Goal: Task Accomplishment & Management: Manage account settings

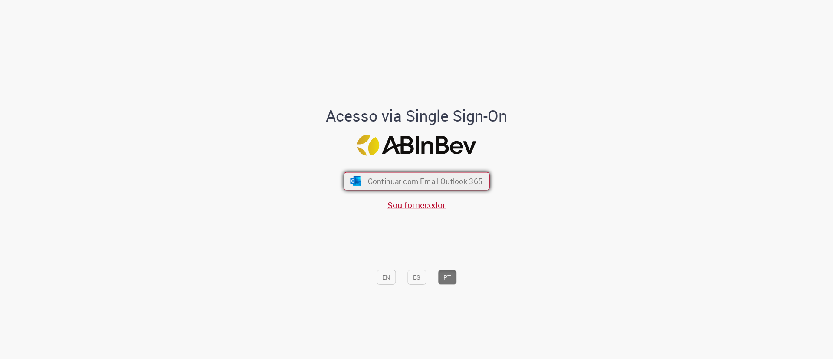
click at [434, 177] on span "Continuar com Email Outlook 365" at bounding box center [424, 181] width 115 height 10
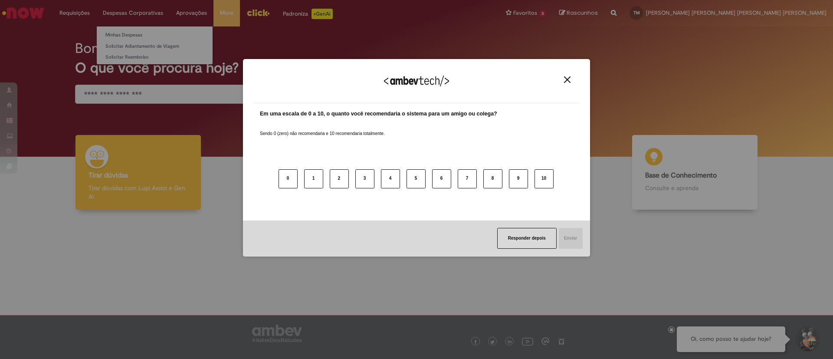
click at [112, 30] on li "Minhas Despesas" at bounding box center [155, 34] width 116 height 11
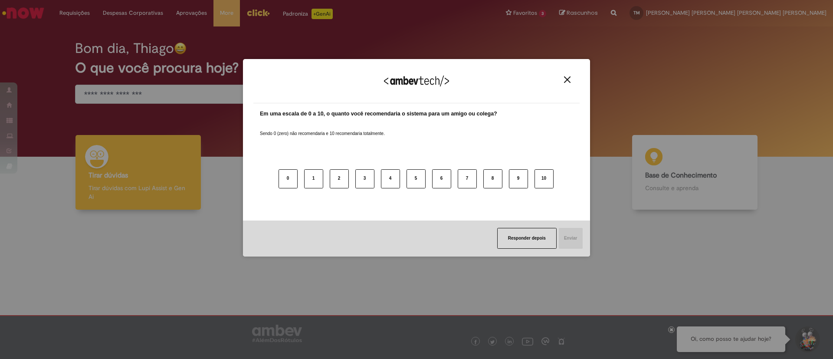
click at [114, 32] on div "Agradecemos seu feedback! Em uma escala de 0 a 10, o quanto você recomendaria o…" at bounding box center [416, 179] width 833 height 359
click at [567, 77] on img "Close" at bounding box center [567, 79] width 7 height 7
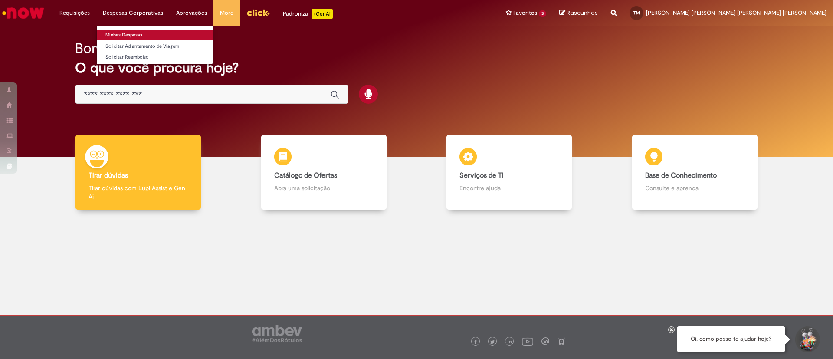
click at [131, 33] on link "Minhas Despesas" at bounding box center [155, 35] width 116 height 10
